Goal: Information Seeking & Learning: Learn about a topic

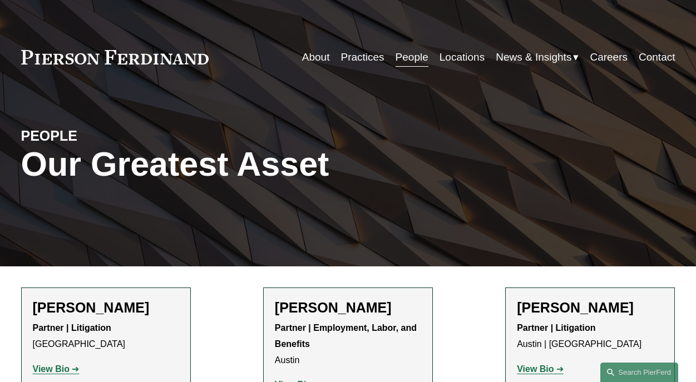
click at [357, 57] on link "Practices" at bounding box center [361, 57] width 43 height 21
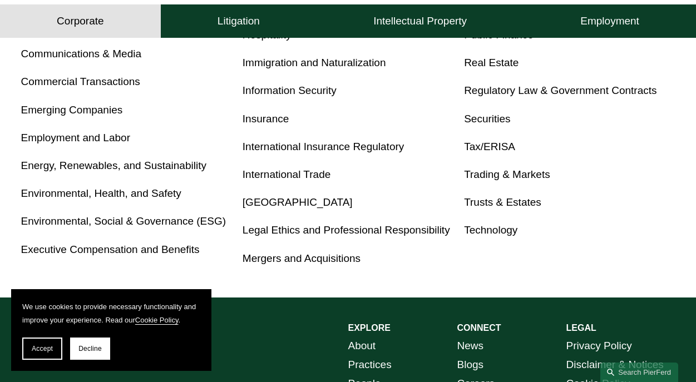
scroll to position [612, 0]
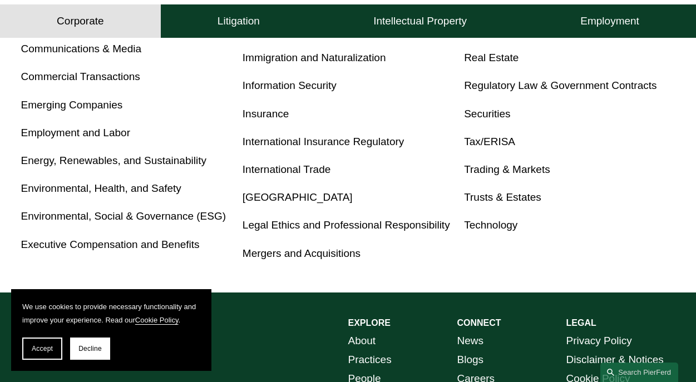
click at [300, 257] on link "Mergers and Acquisitions" at bounding box center [302, 254] width 118 height 12
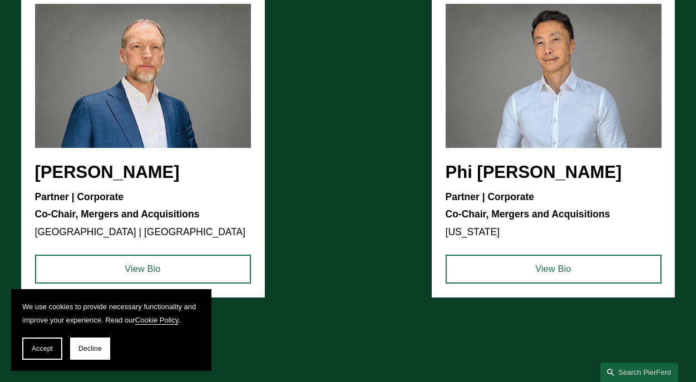
scroll to position [890, 0]
